Goal: Find specific page/section: Find specific page/section

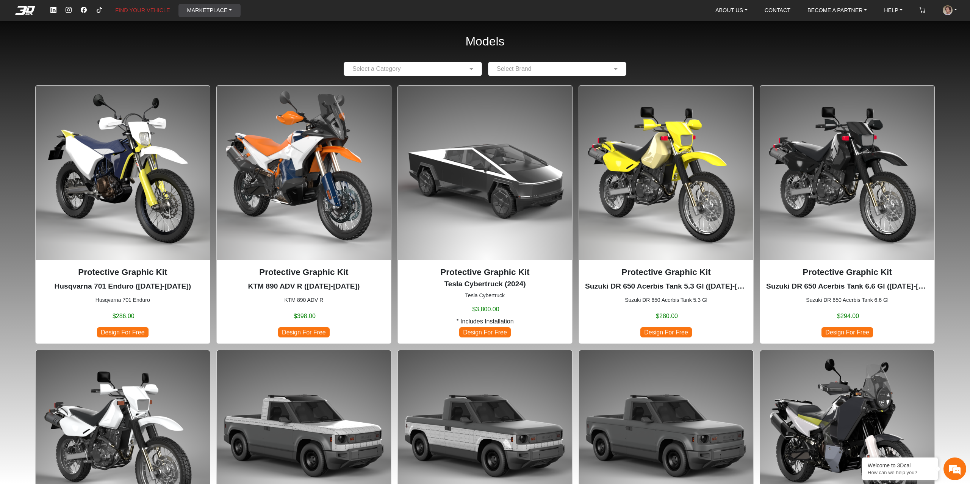
click at [188, 7] on link "MARKETPLACE" at bounding box center [209, 10] width 51 height 13
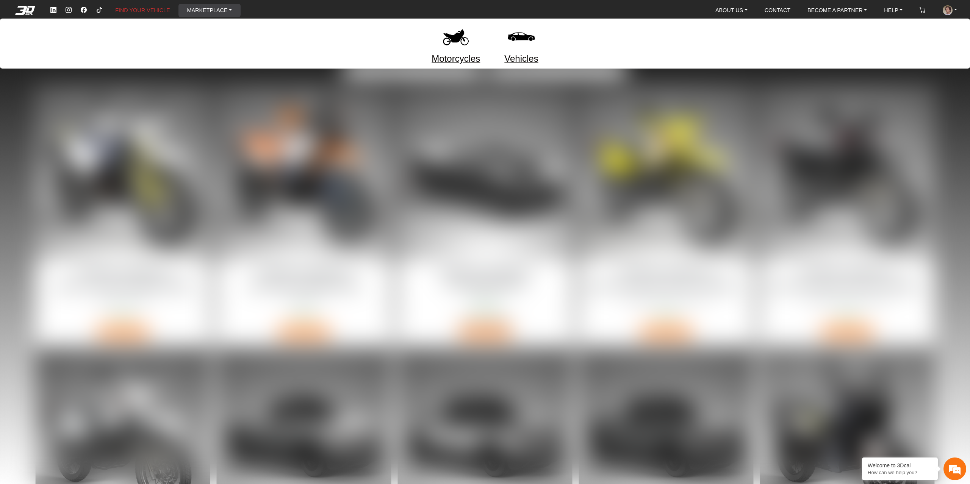
click at [466, 60] on link "Motorcycles" at bounding box center [456, 59] width 49 height 14
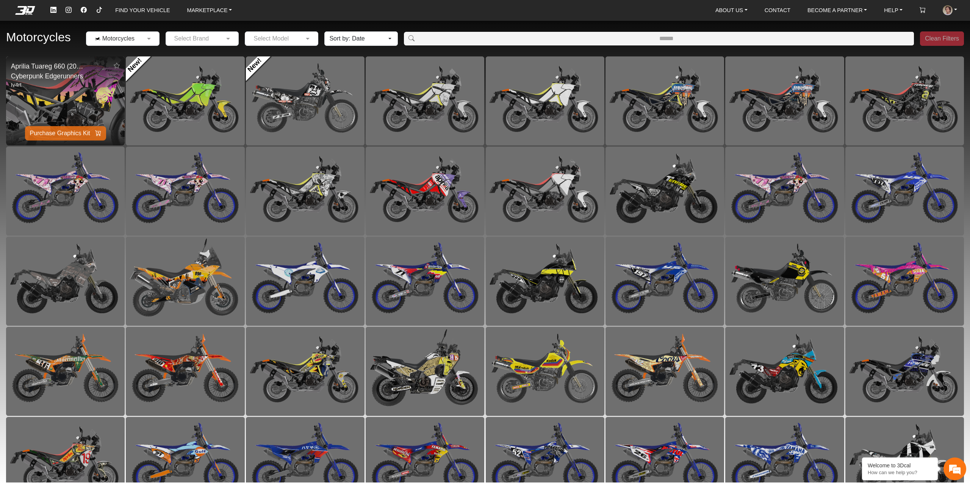
click at [100, 99] on img at bounding box center [65, 101] width 237 height 178
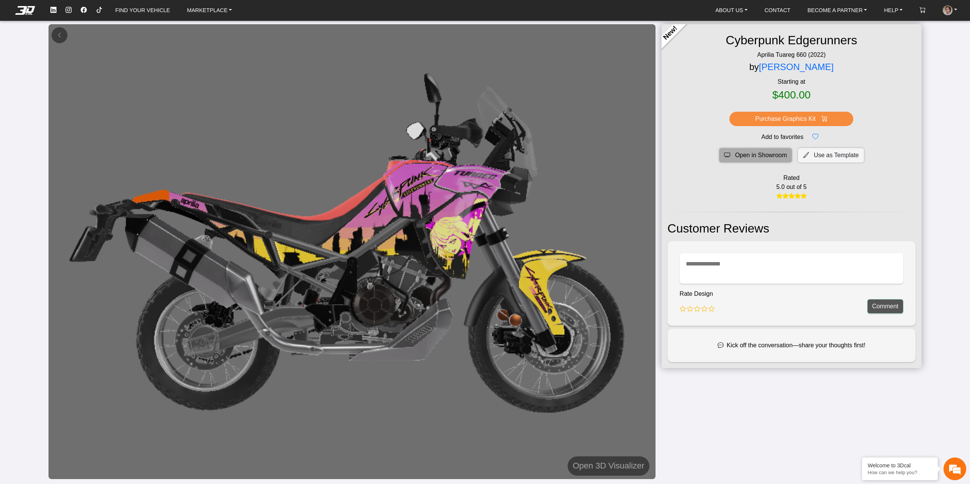
click at [765, 158] on span "Open in Showroom" at bounding box center [761, 155] width 52 height 9
